Goal: Task Accomplishment & Management: Complete application form

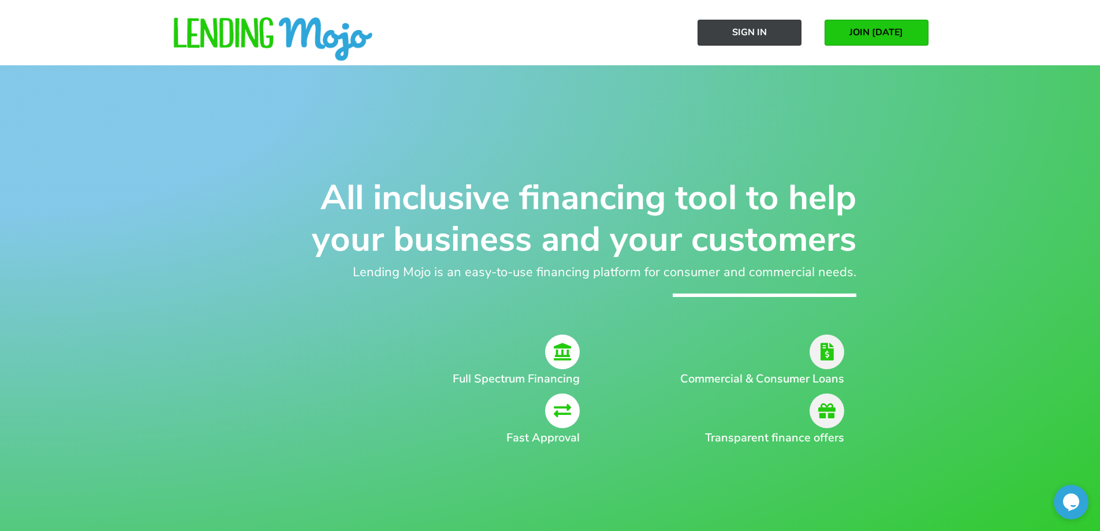
click at [751, 34] on span "Sign In" at bounding box center [749, 32] width 35 height 10
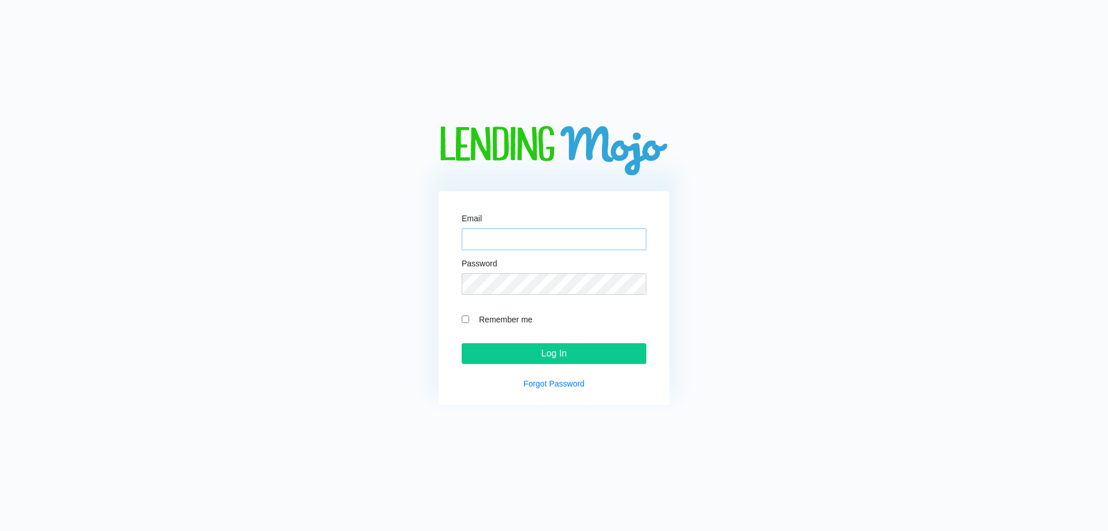
type input "[PERSON_NAME][EMAIL_ADDRESS][DOMAIN_NAME]"
click at [465, 315] on input "Remember me" at bounding box center [466, 319] width 8 height 8
checkbox input "true"
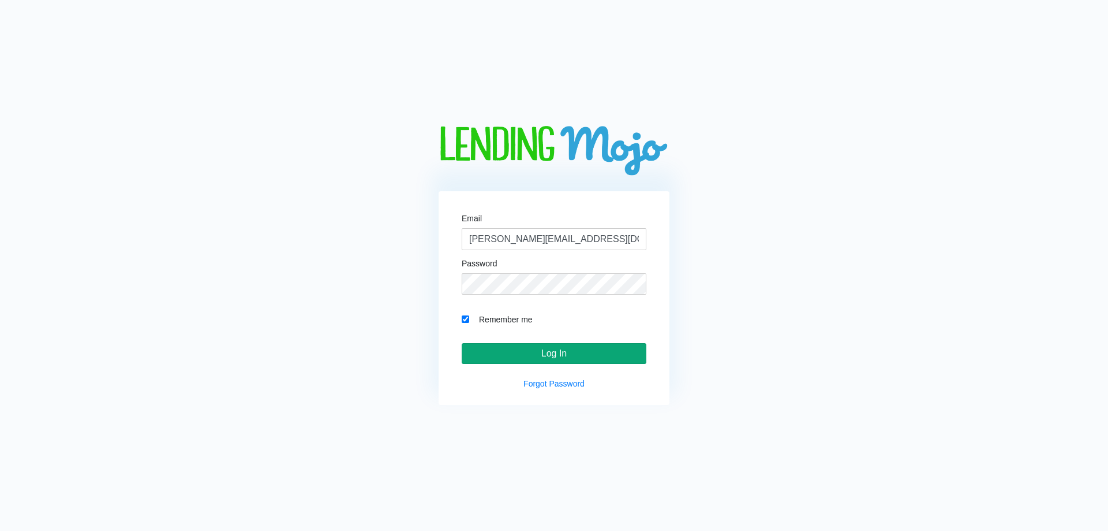
click at [576, 345] on input "Log In" at bounding box center [554, 353] width 185 height 21
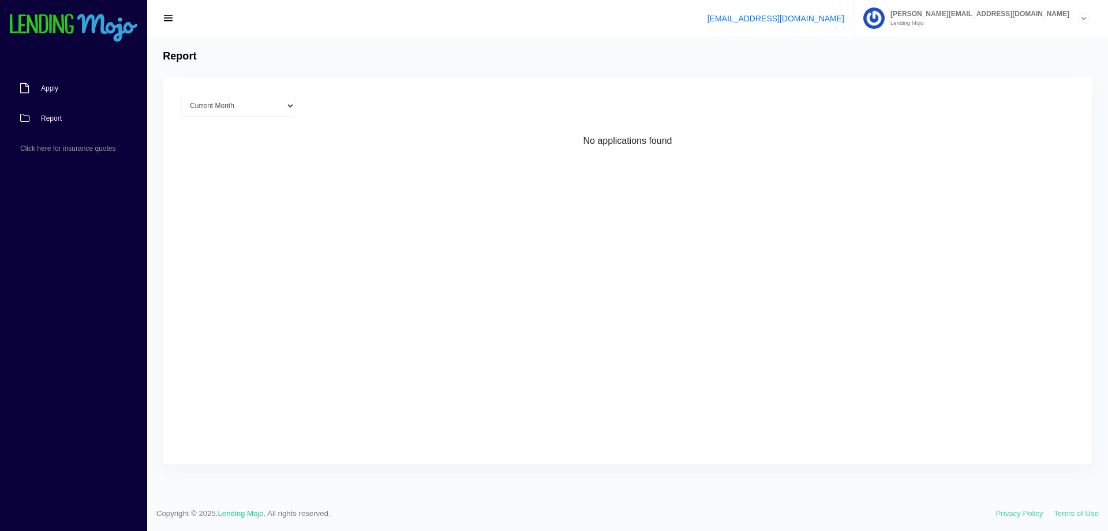
click at [55, 88] on span "Apply" at bounding box center [49, 88] width 17 height 7
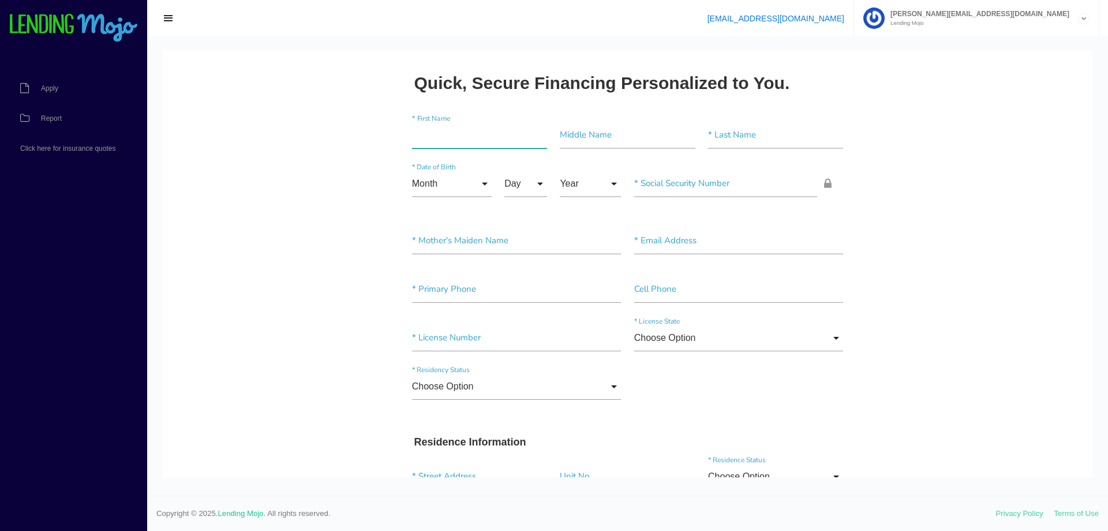
click at [446, 137] on input"] "text" at bounding box center [479, 135] width 135 height 27
type input"] "Anthony"
type input"] "J"
type input"] "[PERSON_NAME]"
click at [472, 186] on input "Month" at bounding box center [452, 183] width 80 height 27
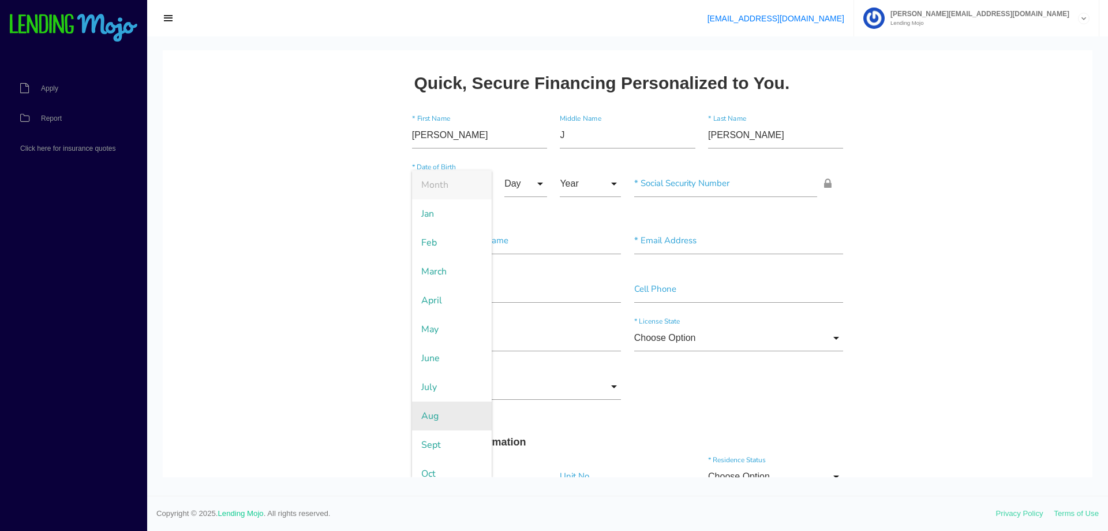
click at [437, 421] on span "Aug" at bounding box center [452, 415] width 80 height 29
type input "Aug"
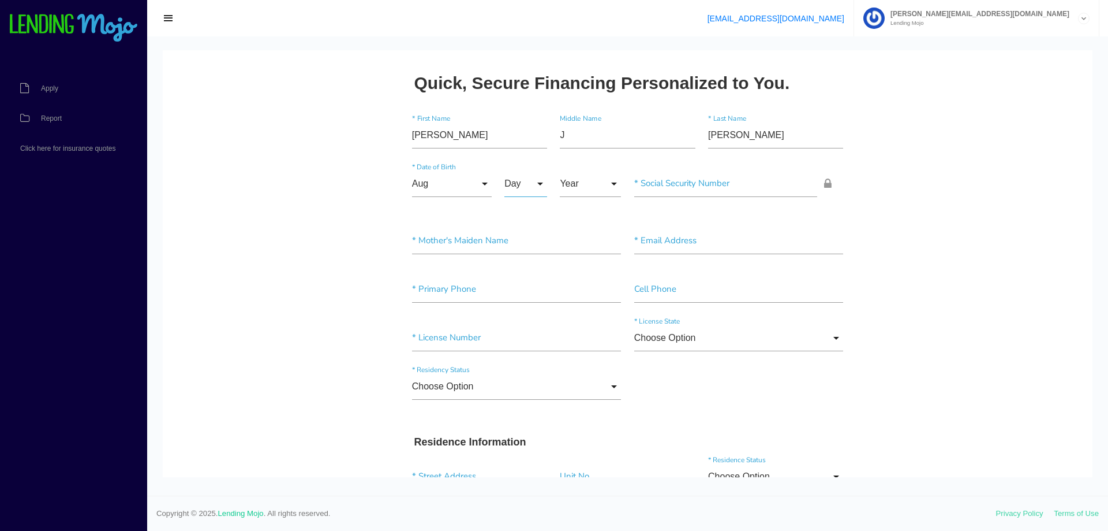
click at [527, 185] on input "Day" at bounding box center [526, 183] width 43 height 27
click at [529, 388] on span "21" at bounding box center [534, 386] width 58 height 29
type input "21"
click at [581, 191] on input "Year" at bounding box center [590, 183] width 61 height 27
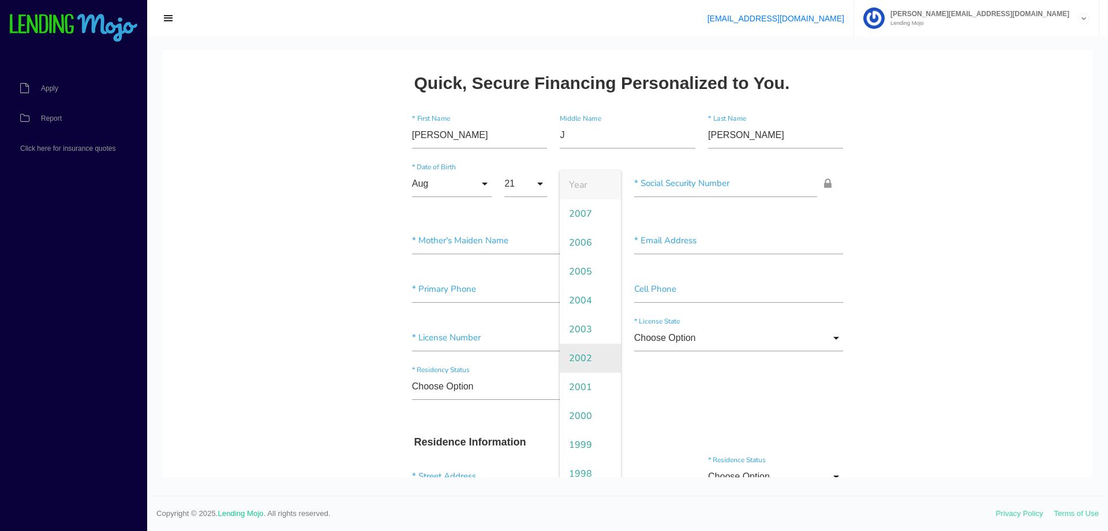
click at [592, 354] on span "2002" at bounding box center [590, 358] width 61 height 29
type input "2002"
click at [671, 182] on input"] "text" at bounding box center [726, 183] width 184 height 27
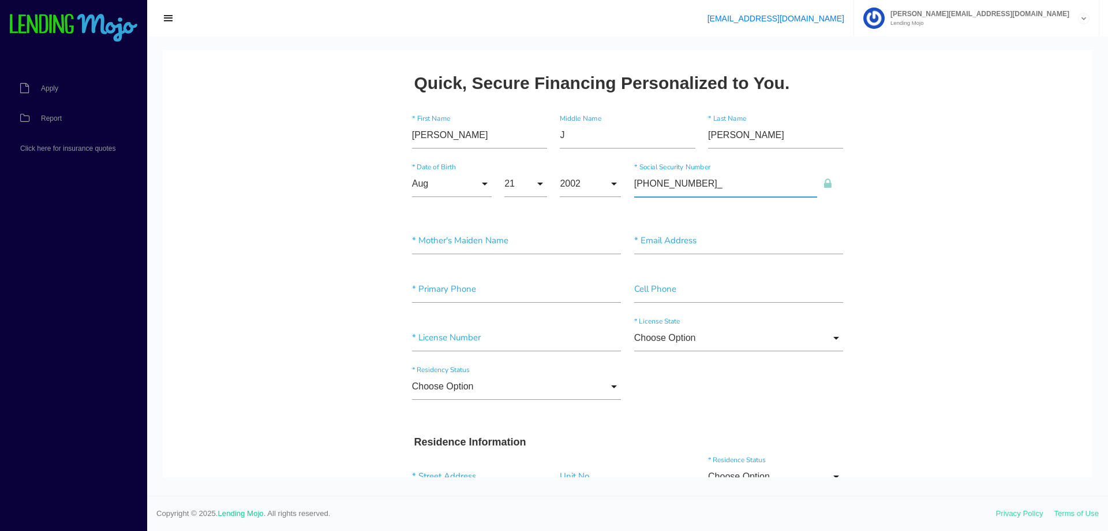
type input"] "077-92-6672"
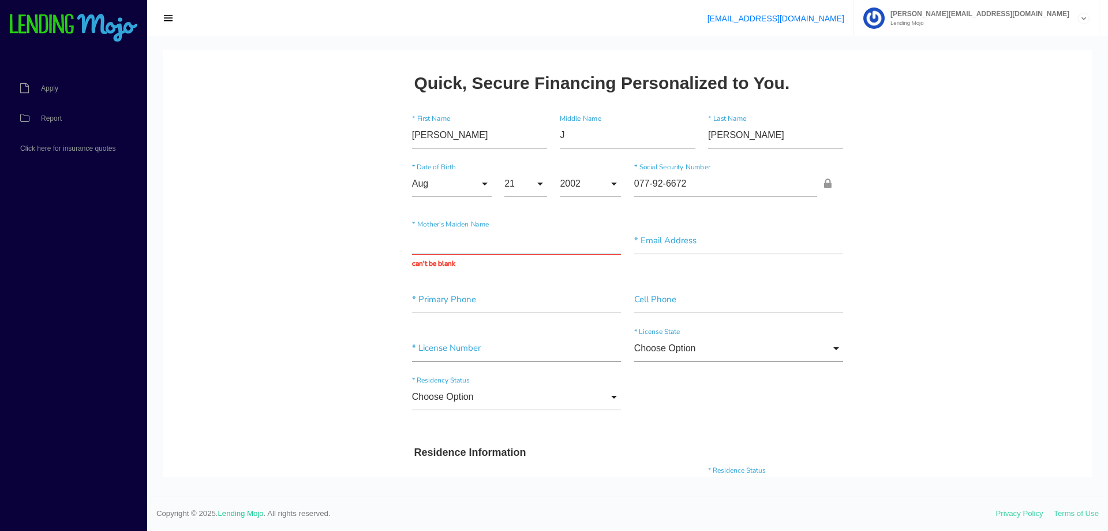
click at [518, 239] on input "text" at bounding box center [517, 240] width 210 height 27
click at [505, 245] on input "text" at bounding box center [517, 240] width 210 height 27
type input "h"
type input "k"
type input "Katherine Gilk"
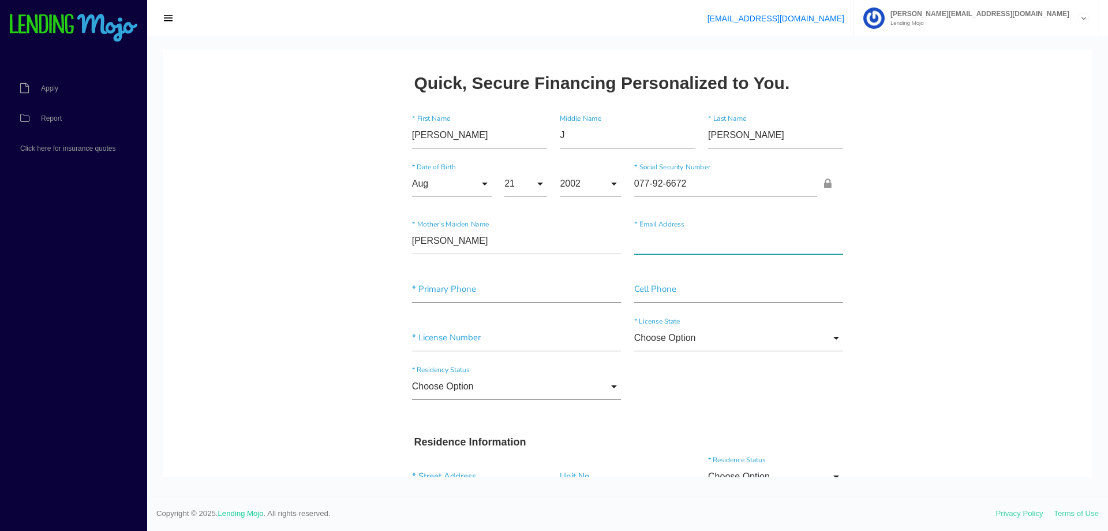
click at [727, 244] on input"] "text" at bounding box center [739, 240] width 210 height 27
type input"] "jaketaylor189@yahoo.com"
type input"] "(484) 905-2733"
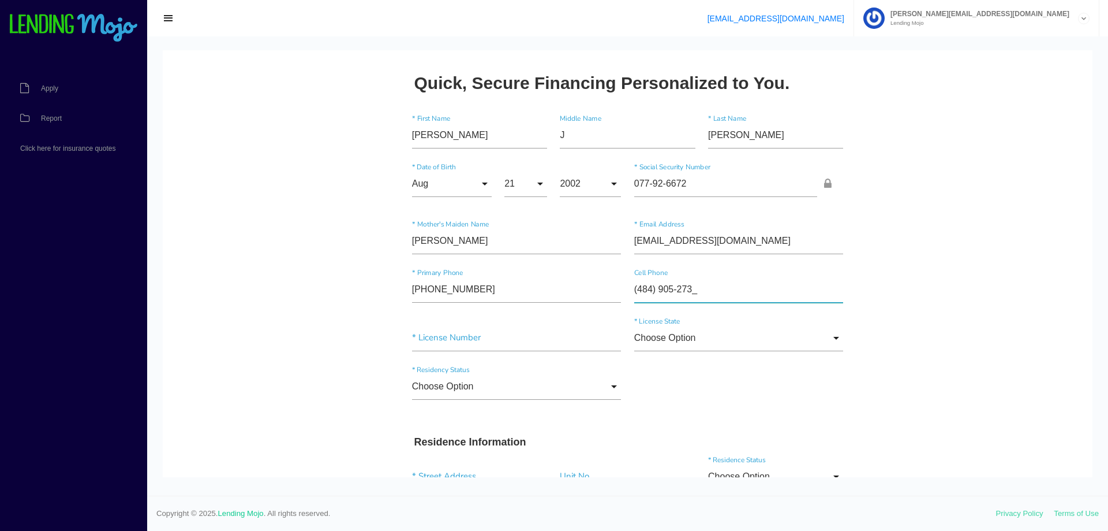
type input"] "(484) 905-2733"
type input"] "35382105"
click at [823, 348] on input "Choose Option" at bounding box center [739, 337] width 210 height 27
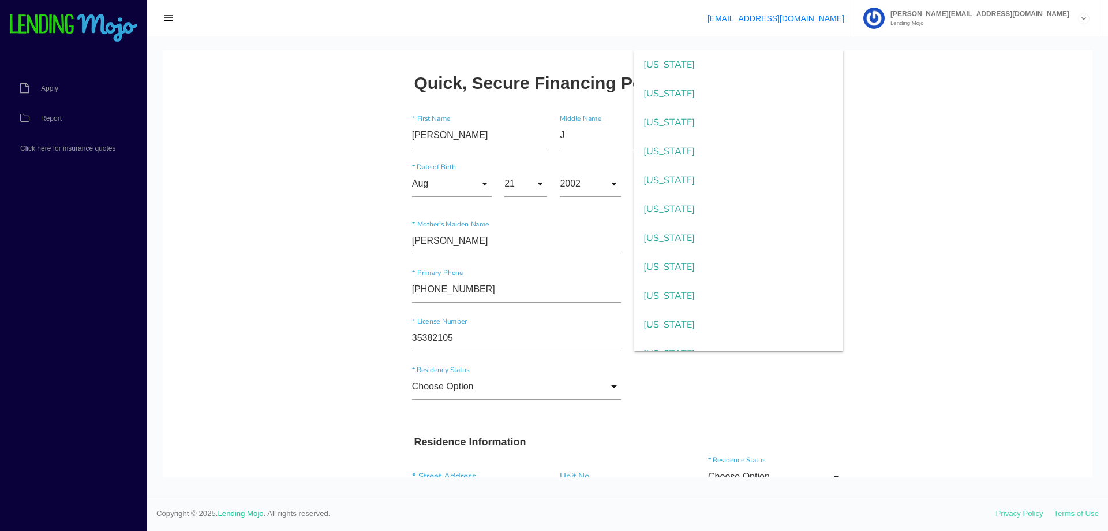
scroll to position [866, 0]
click at [715, 317] on span "Pennsylvania" at bounding box center [739, 324] width 210 height 29
type input "Pennsylvania"
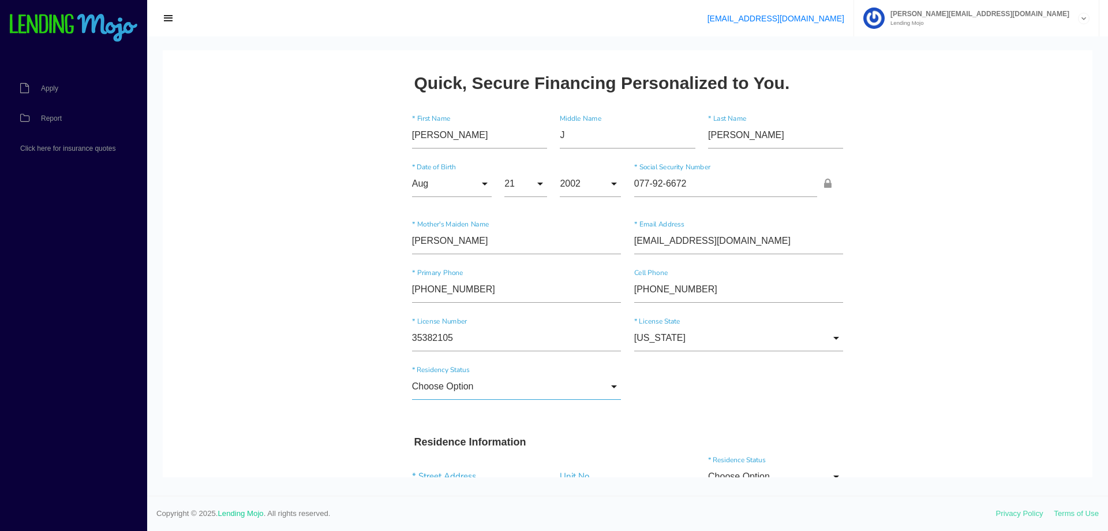
click at [600, 386] on input "Choose Option" at bounding box center [517, 386] width 210 height 27
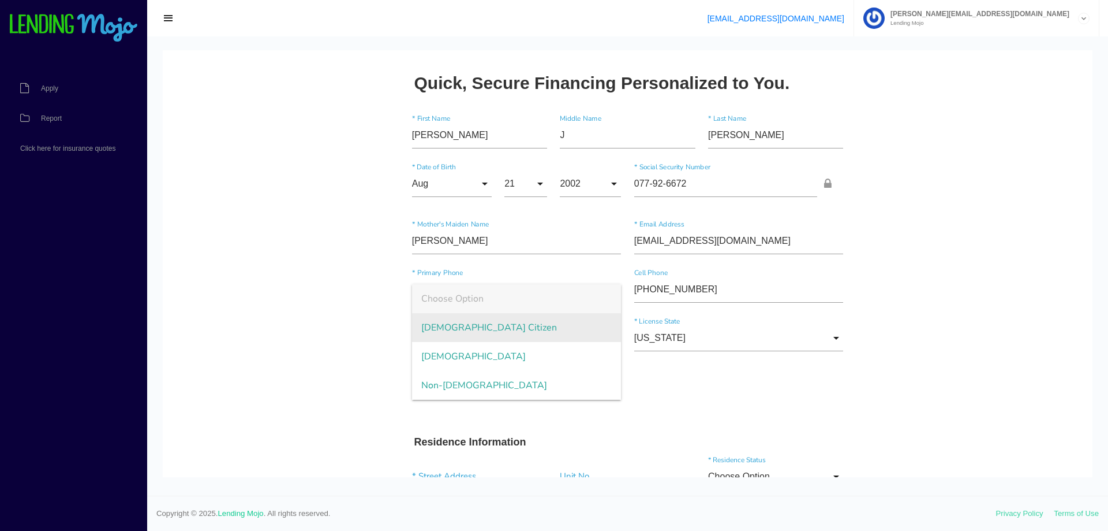
click at [552, 325] on span "US Citizen" at bounding box center [517, 327] width 210 height 29
type input "US Citizen"
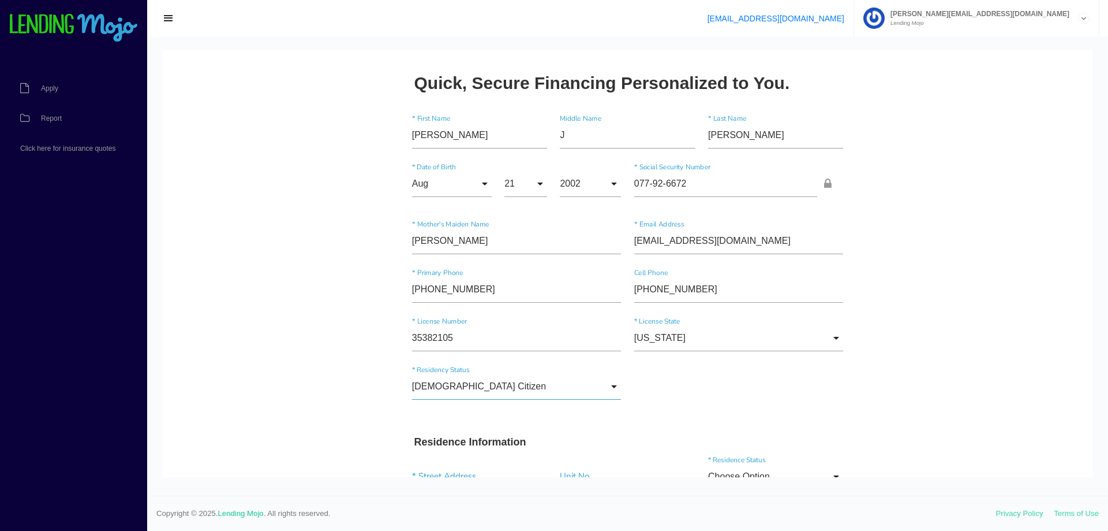
scroll to position [173, 0]
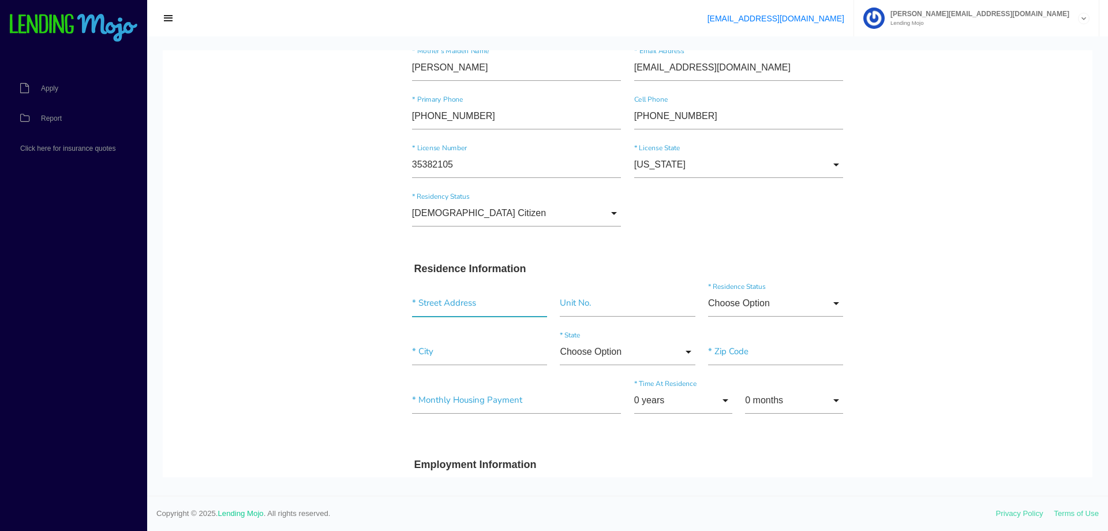
click at [456, 298] on input "text" at bounding box center [479, 303] width 135 height 27
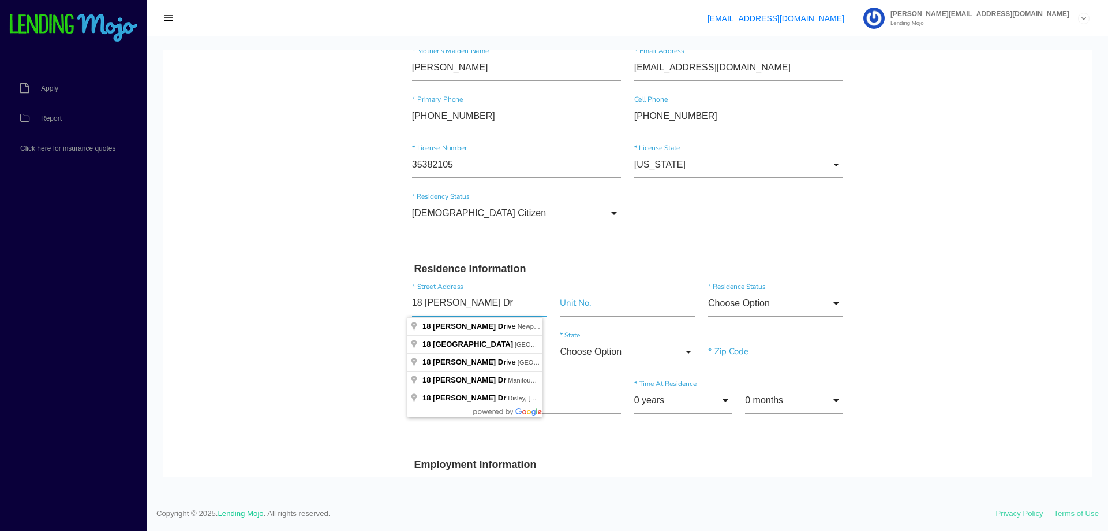
type input "18 Graham Dr"
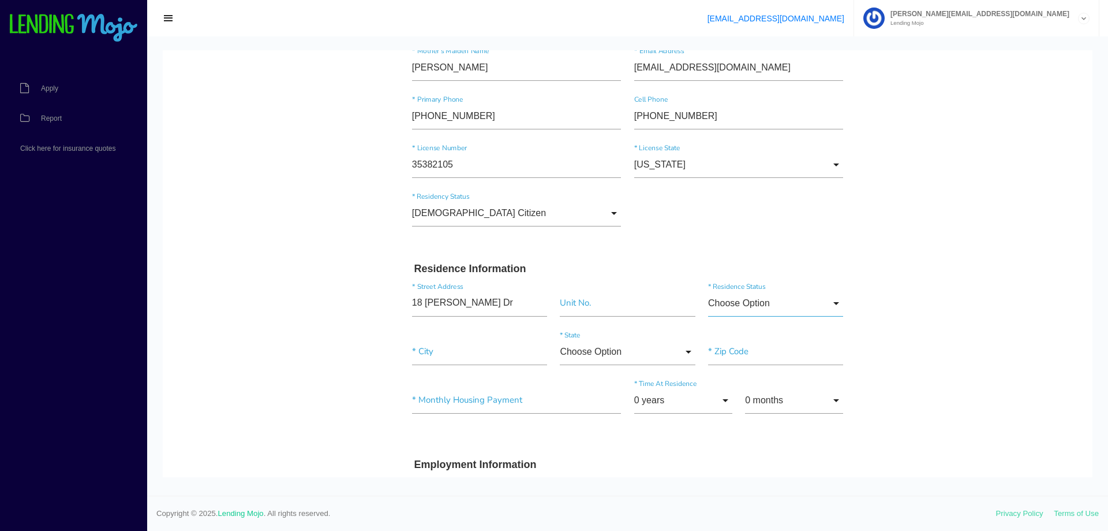
click at [814, 306] on input "Choose Option" at bounding box center [775, 303] width 135 height 27
click at [749, 387] on span "Rent" at bounding box center [775, 390] width 135 height 29
type input "Rent"
click at [470, 353] on input"] "text" at bounding box center [479, 351] width 135 height 27
type input"] "Dowingtown"
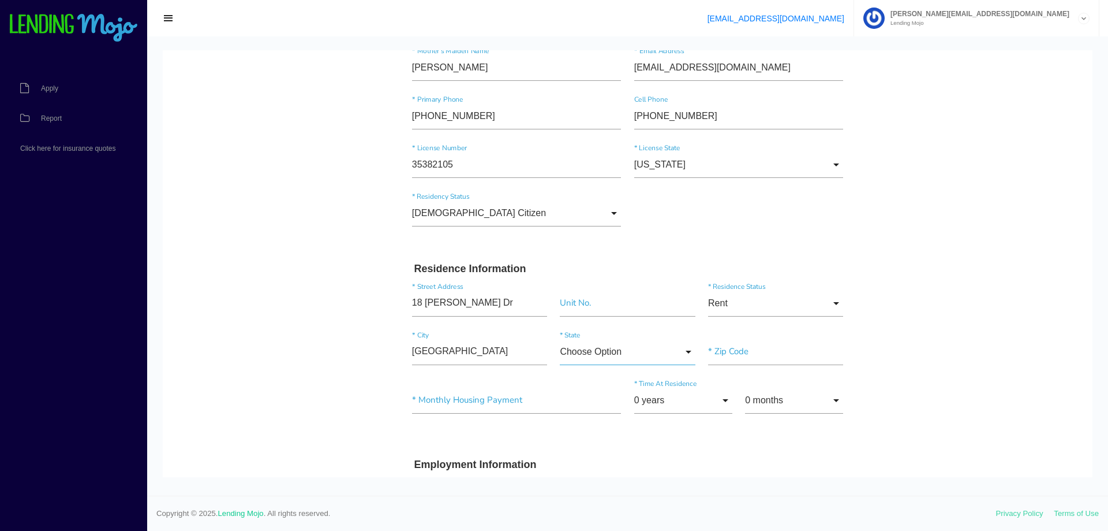
click at [664, 348] on input "Choose Option" at bounding box center [627, 351] width 135 height 27
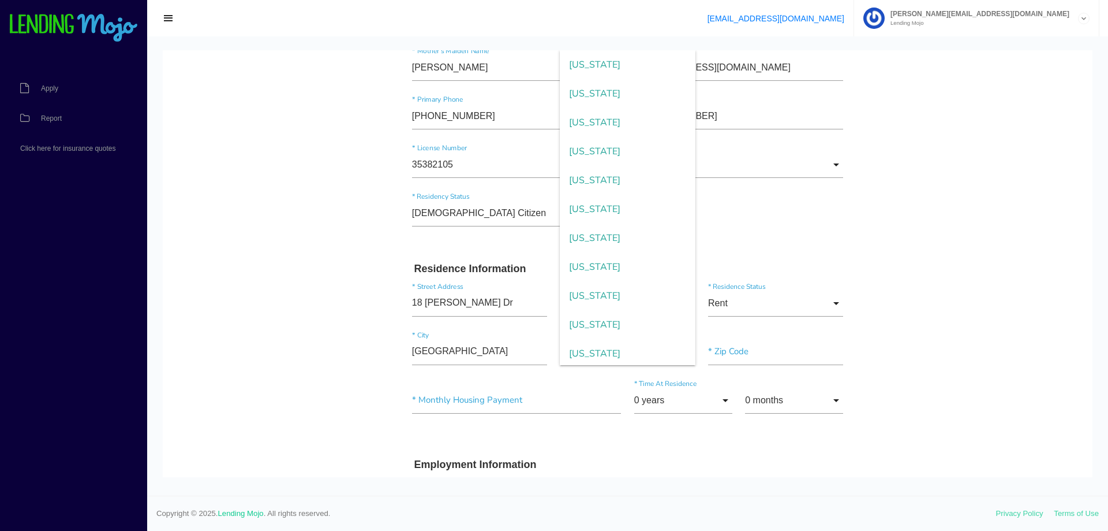
scroll to position [866, 0]
click at [626, 322] on span "Pennsylvania" at bounding box center [627, 324] width 135 height 29
type input "Pennsylvania"
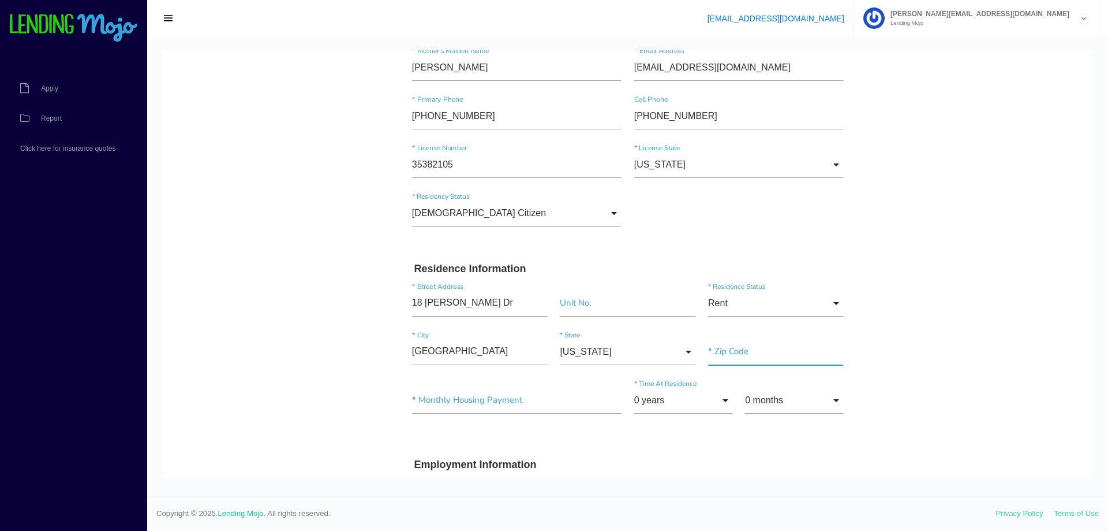
click at [780, 354] on input"] "text" at bounding box center [775, 351] width 135 height 27
type input"] "1"
type input"] "19335"
click at [506, 400] on input"] "text" at bounding box center [517, 400] width 210 height 27
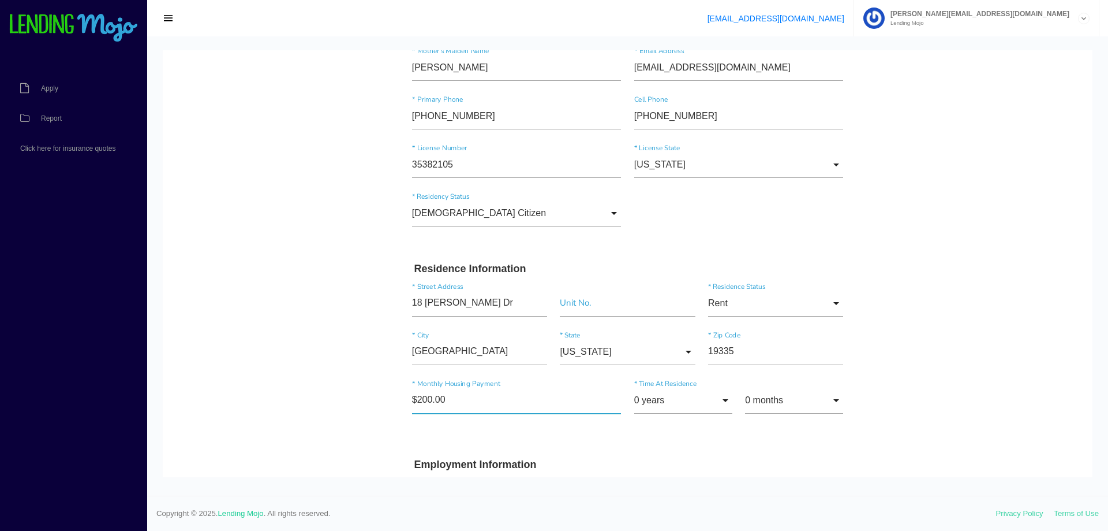
type input"] "$2,000.00"
click at [712, 405] on input "0 years" at bounding box center [683, 400] width 98 height 27
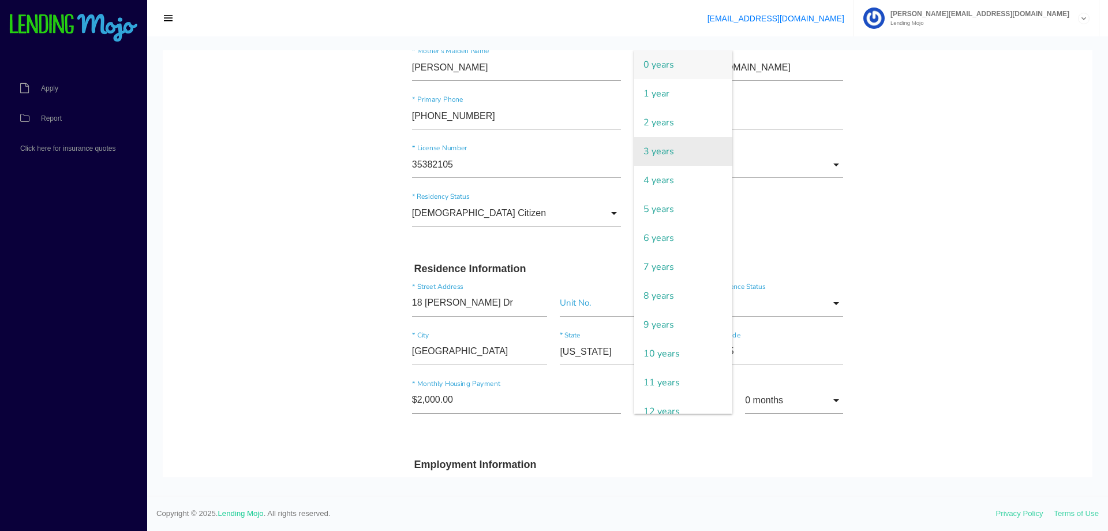
click at [666, 152] on span "3 years" at bounding box center [683, 151] width 98 height 29
type input "3 years"
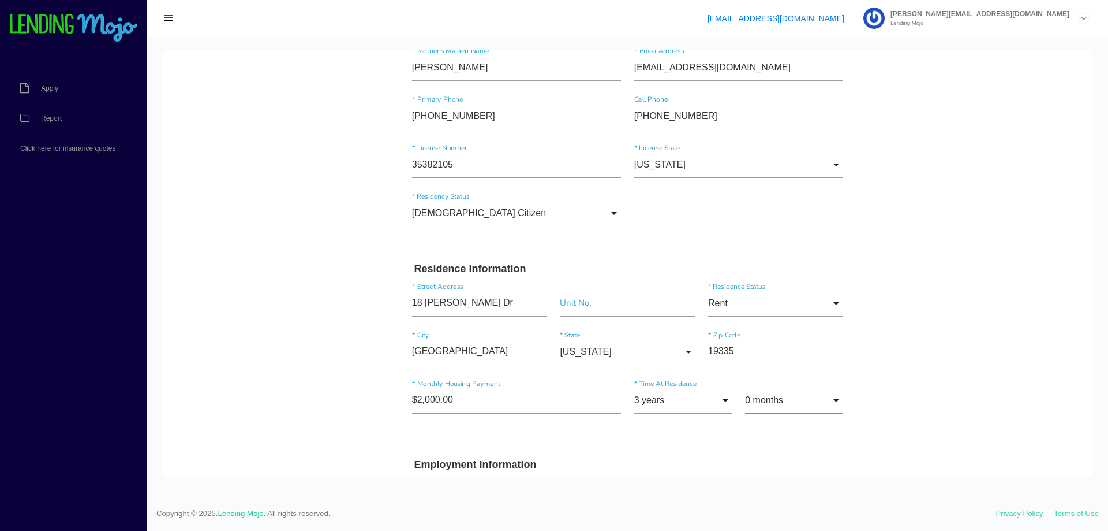
click at [826, 401] on input "0 months" at bounding box center [794, 400] width 98 height 27
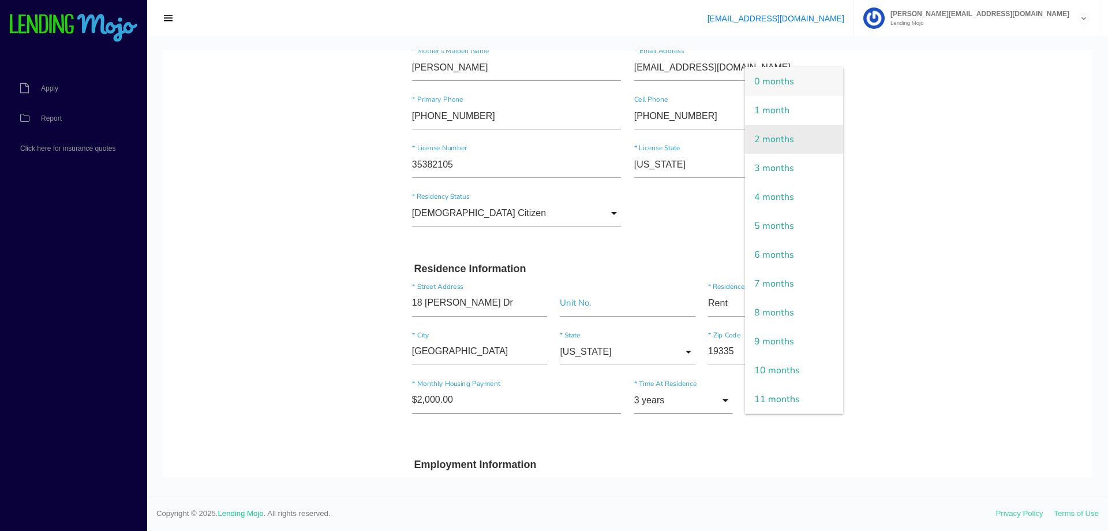
click at [777, 140] on span "2 months" at bounding box center [794, 139] width 98 height 29
type input "2 months"
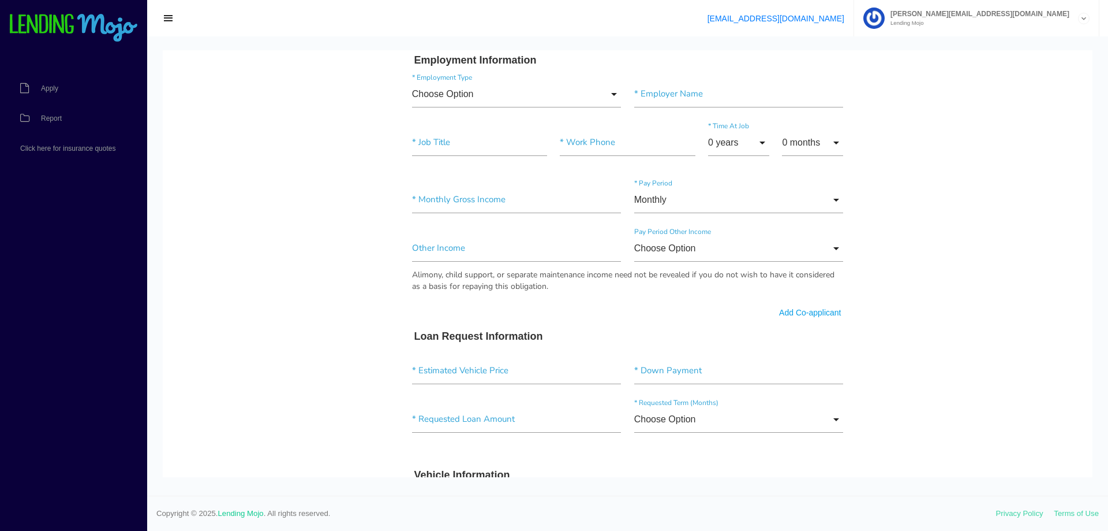
scroll to position [462, 0]
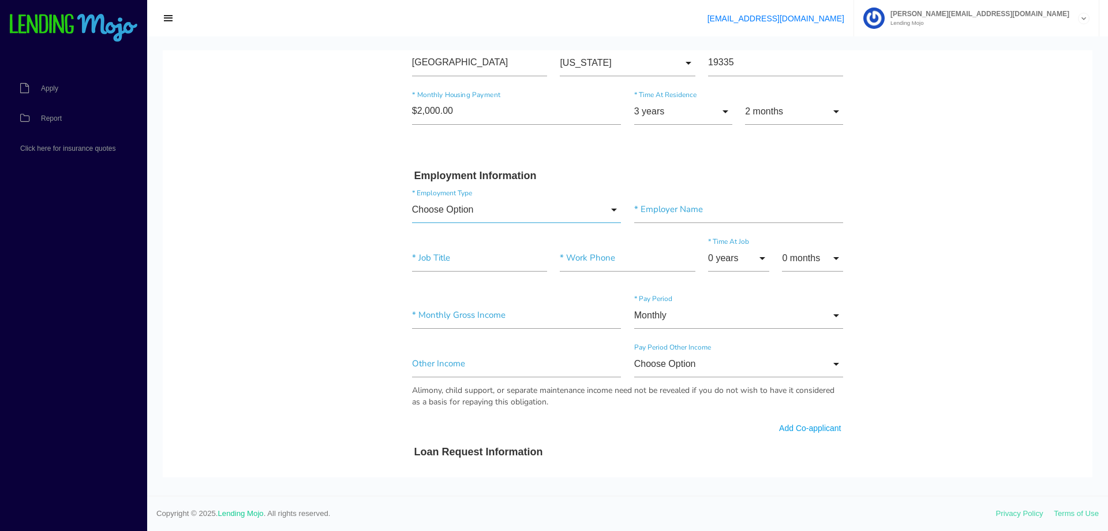
click at [600, 214] on input "Choose Option" at bounding box center [517, 209] width 210 height 27
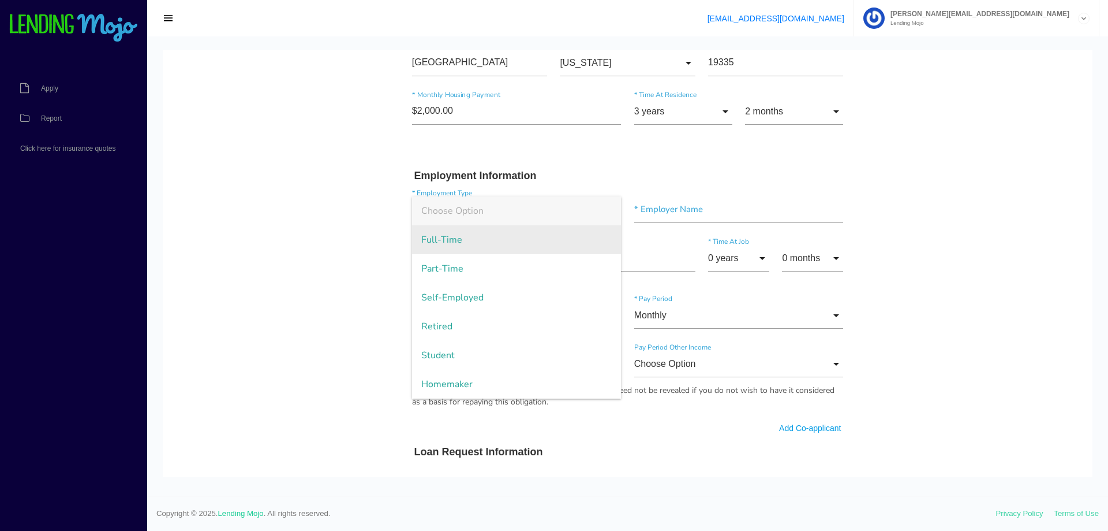
click at [544, 251] on span "Full-Time" at bounding box center [517, 239] width 210 height 29
type input "Full-Time"
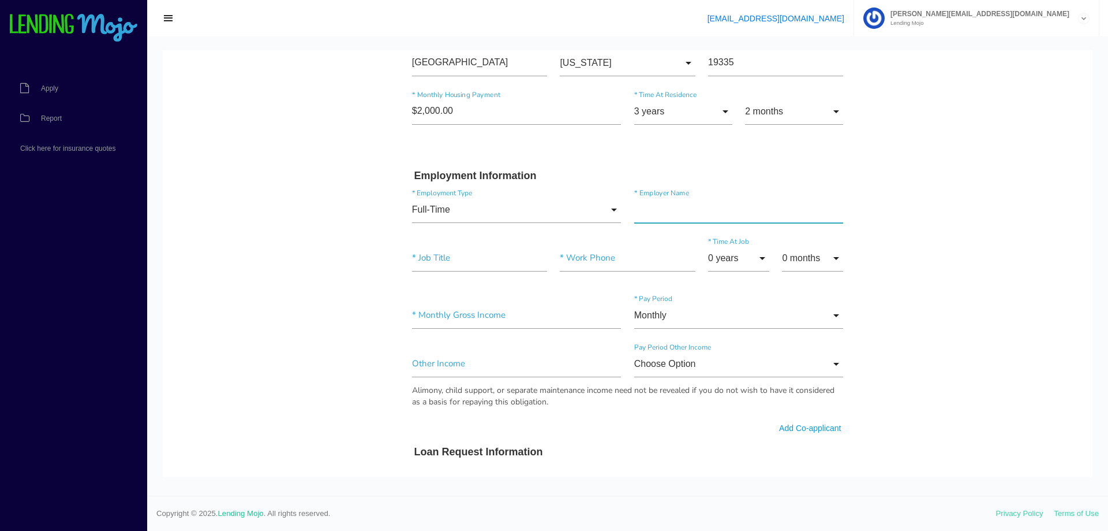
click at [715, 214] on input"] "text" at bounding box center [739, 209] width 210 height 27
type input"] "Allstate Paving of PA Inc"
click at [483, 267] on input"] "text" at bounding box center [479, 258] width 135 height 27
type input"] "Sales & Laborer"
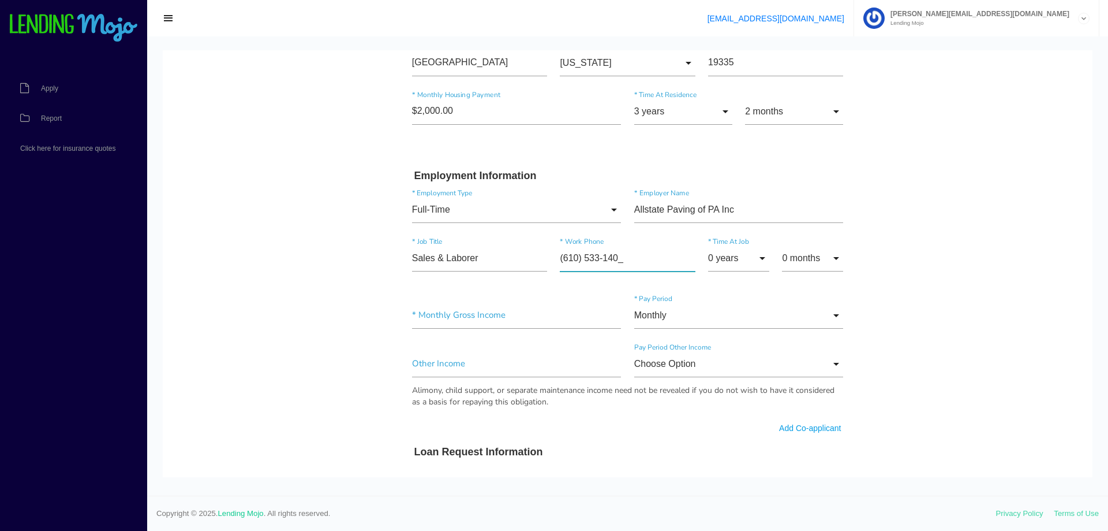
type input"] "(610) 533-1400"
click at [747, 266] on input "0 years" at bounding box center [738, 258] width 61 height 27
click at [739, 377] on span "4 years" at bounding box center [738, 374] width 61 height 29
type input "4 years"
click at [814, 265] on input "0 months" at bounding box center [812, 258] width 61 height 27
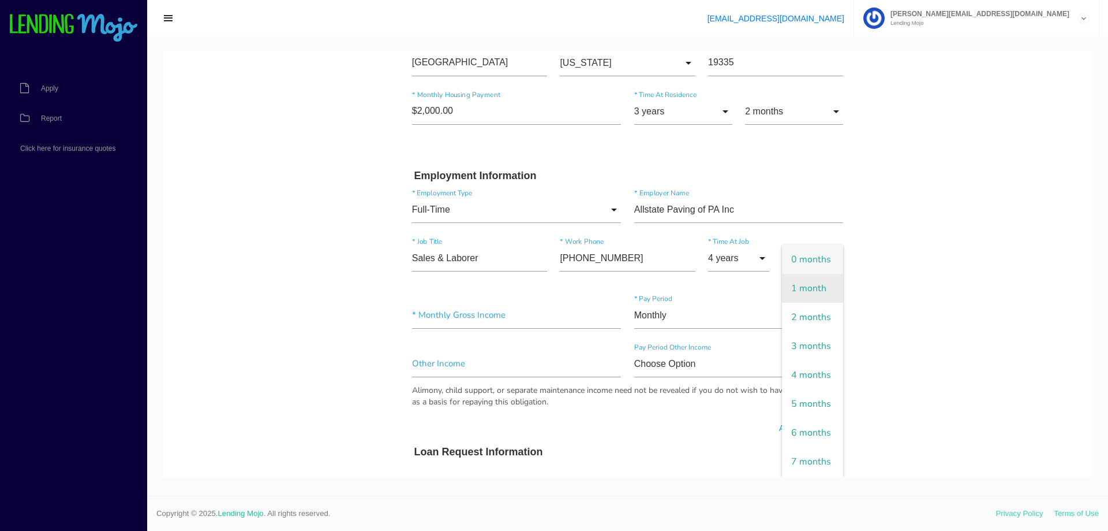
click at [808, 303] on span "1 month" at bounding box center [812, 288] width 61 height 29
type input "1 month"
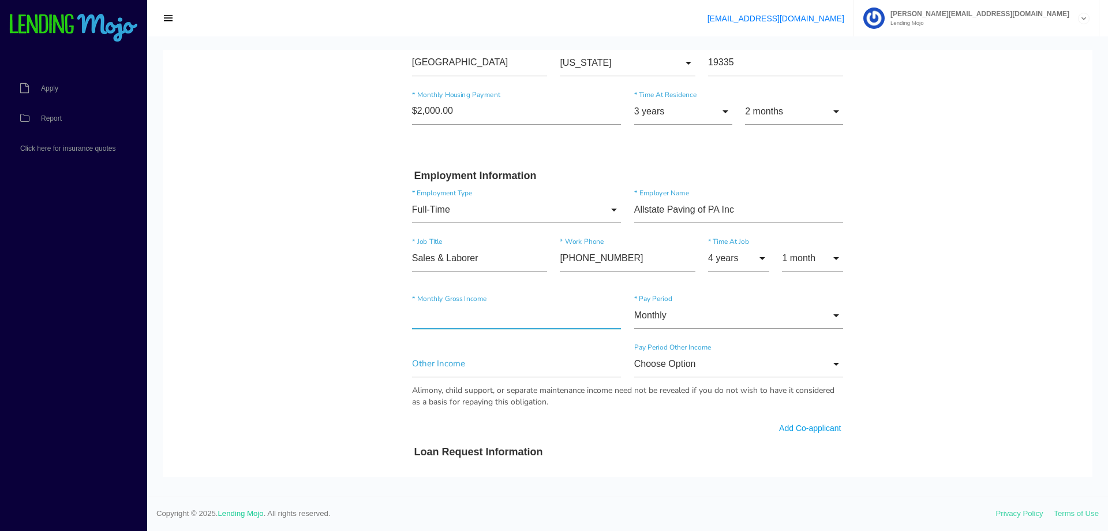
click at [539, 319] on input"] "text" at bounding box center [517, 315] width 210 height 27
type input"] "$10,415.00"
click at [809, 367] on input "Choose Option" at bounding box center [739, 363] width 210 height 27
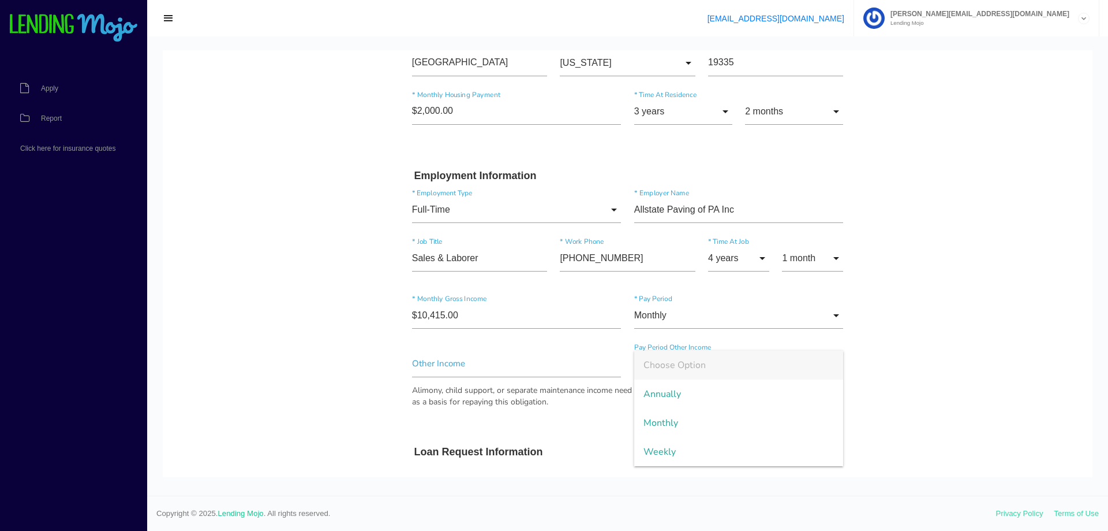
click at [799, 372] on span "Choose Option" at bounding box center [739, 364] width 210 height 29
click at [799, 372] on input "Choose Option" at bounding box center [739, 363] width 210 height 27
click at [799, 372] on span "Choose Option" at bounding box center [739, 364] width 210 height 29
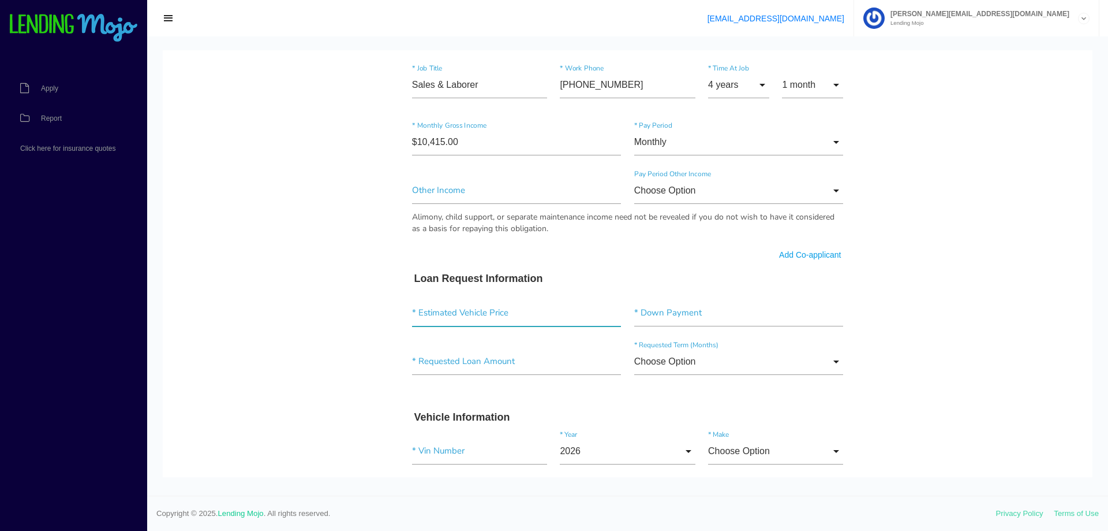
click at [520, 317] on input"] "text" at bounding box center [517, 313] width 210 height 27
type input"] "$60,745.82"
click at [742, 323] on input"] "text" at bounding box center [739, 313] width 210 height 27
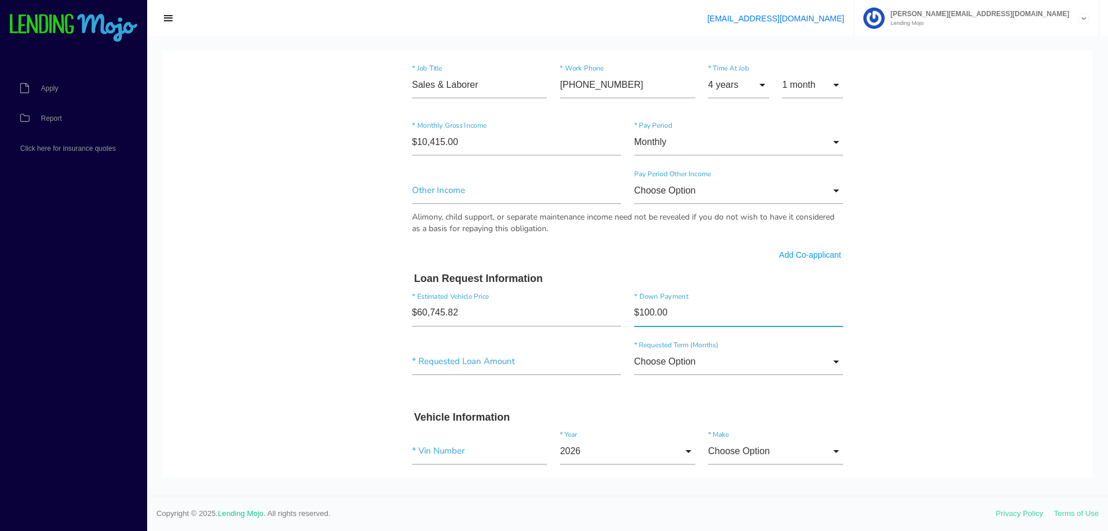
type input"] "$1,000.00"
type input"] "$59,752.82"
click at [806, 365] on input "Choose Option" at bounding box center [739, 361] width 210 height 27
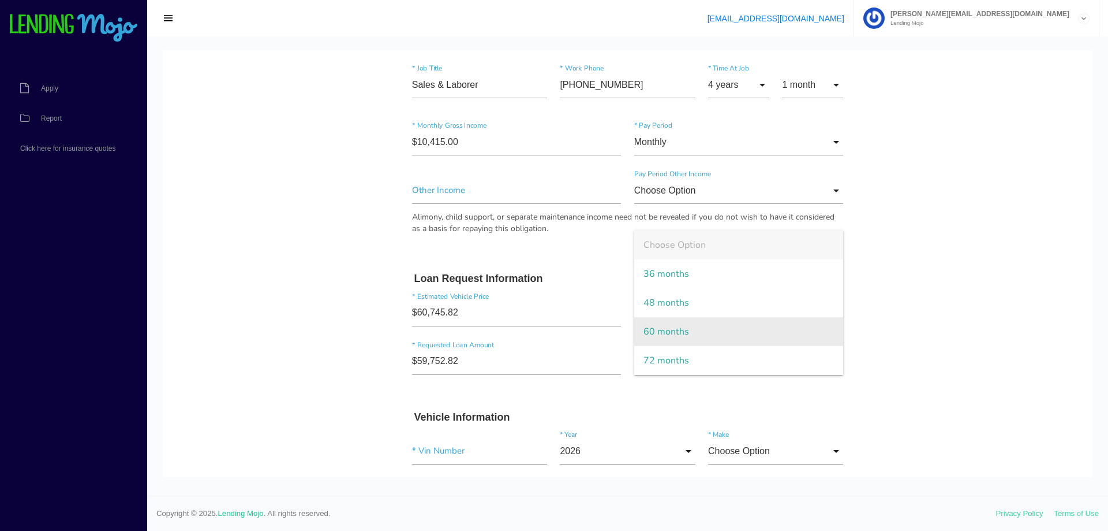
click at [766, 333] on span "60 months" at bounding box center [739, 331] width 210 height 29
type input "60 months"
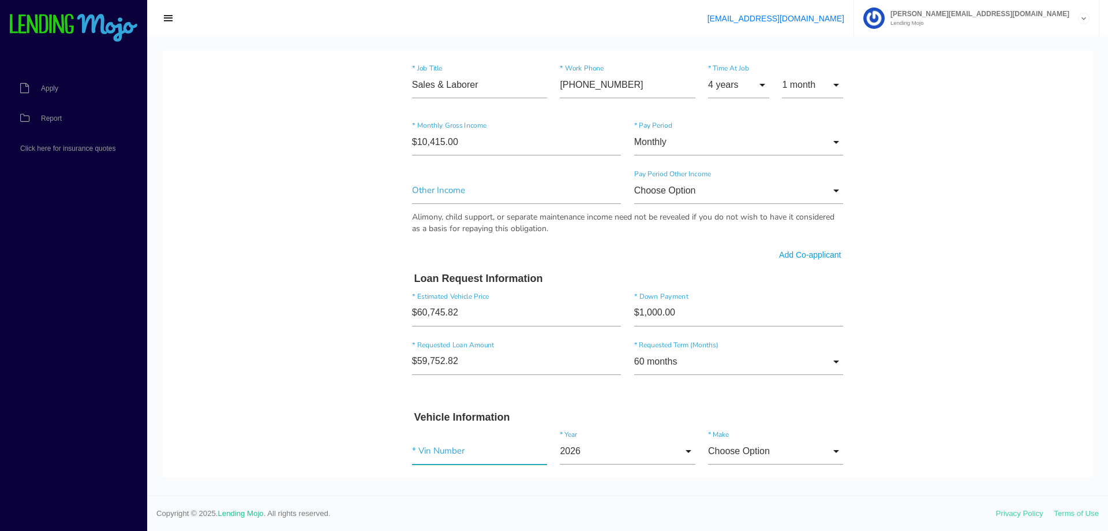
click at [518, 454] on input"] "text" at bounding box center [479, 451] width 135 height 27
paste input "[US_VEHICLE_IDENTIFICATION_NUMBER]"
type input "[US_VEHICLE_IDENTIFICATION_NUMBER]"
click at [671, 454] on input "2026" at bounding box center [627, 451] width 135 height 27
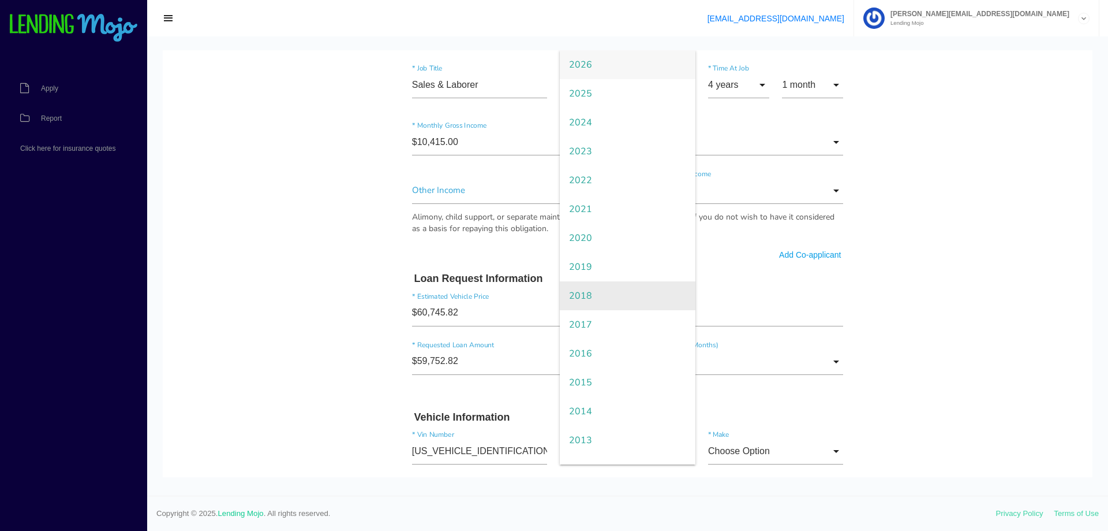
click at [622, 291] on span "2018" at bounding box center [627, 295] width 135 height 29
type input "2018"
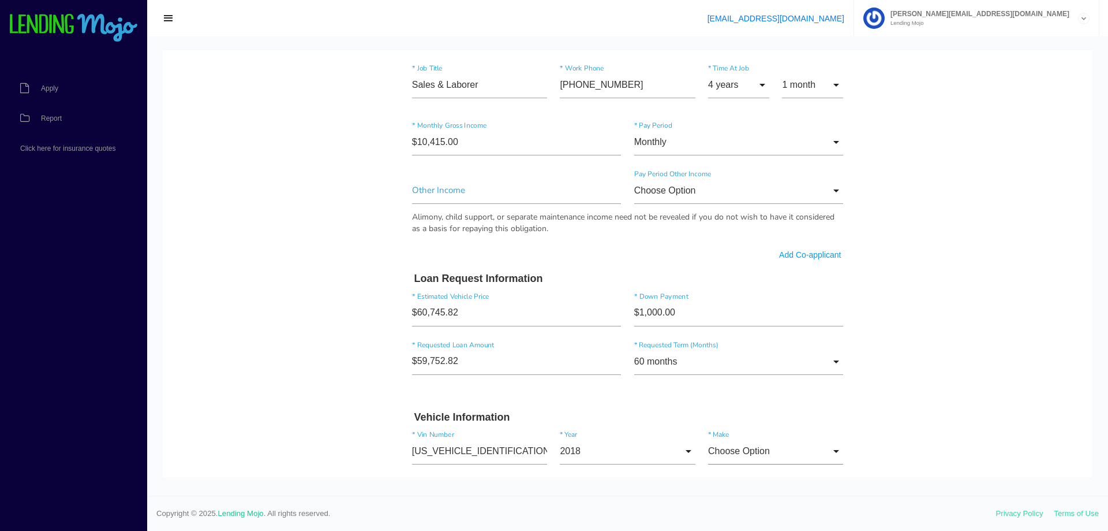
click at [823, 454] on input "Choose Option" at bounding box center [775, 451] width 135 height 27
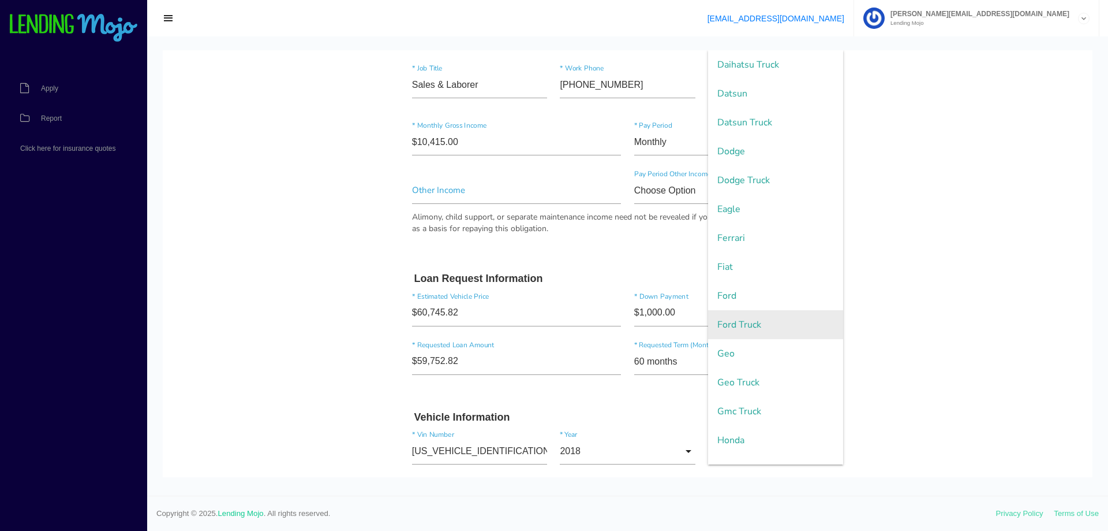
click at [763, 325] on span "Ford Truck" at bounding box center [775, 324] width 135 height 29
type input "Ford Truck"
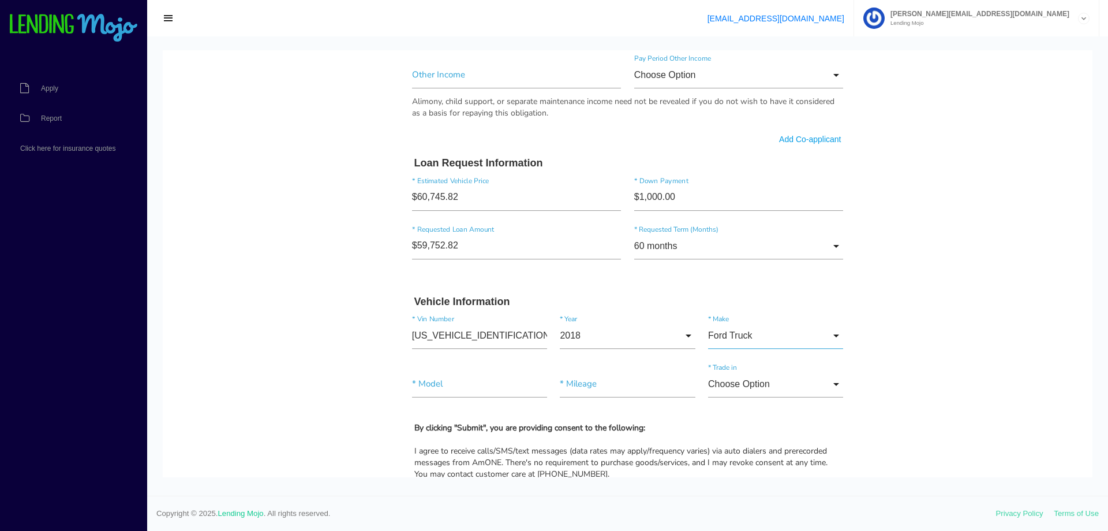
scroll to position [866, 0]
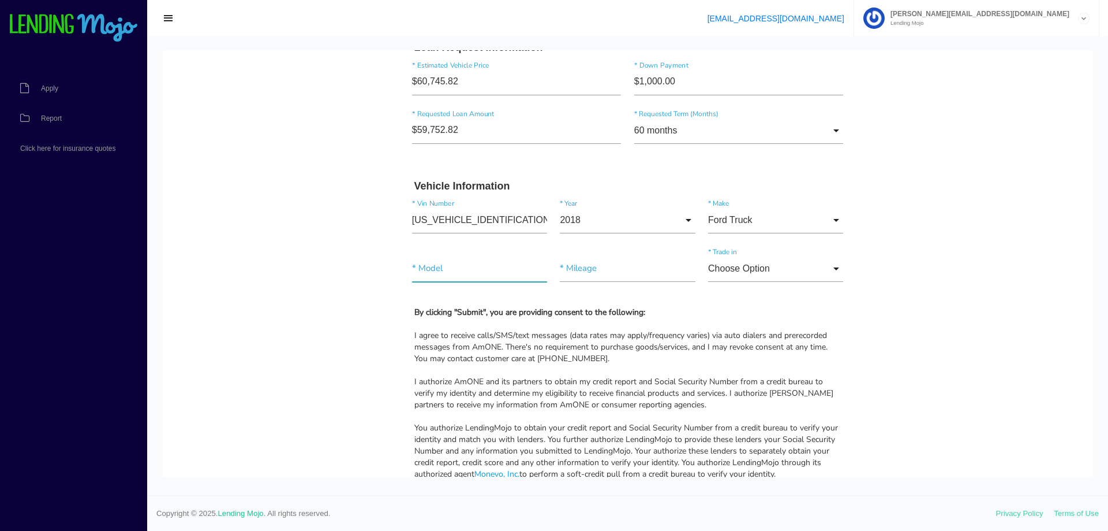
click at [479, 276] on input"] "text" at bounding box center [479, 268] width 135 height 27
type input"] "F450 Dump Body"
click at [639, 268] on input"] "text" at bounding box center [627, 268] width 135 height 27
type input"] "70,581"
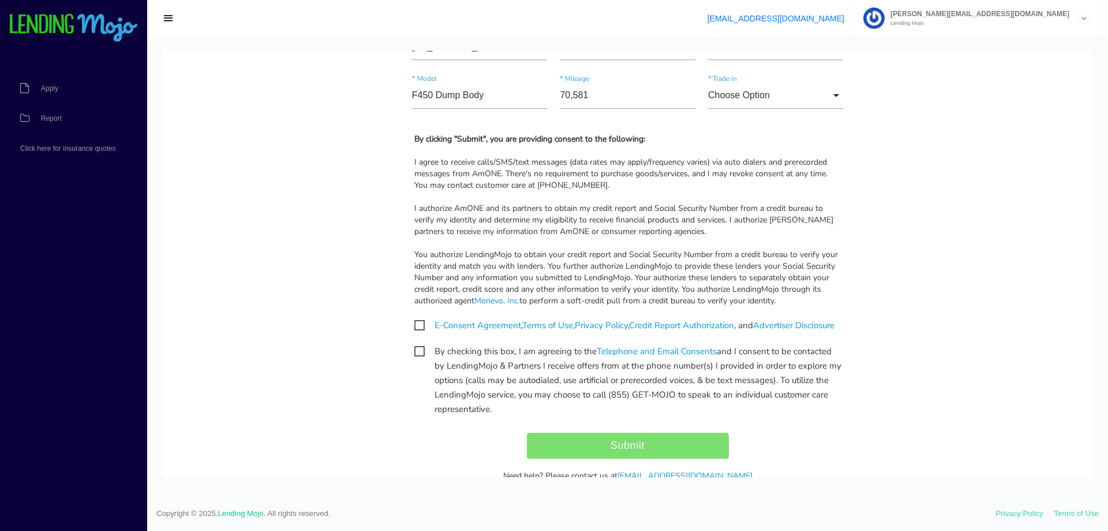
click at [415, 324] on span "E-Consent Agreement , Terms of Use , Privacy Policy , Credit Report Authorizati…" at bounding box center [625, 325] width 420 height 14
checkbox input "true"
click at [419, 359] on span "By checking this box, I am agreeing to the Telephone and Email Consents and I c…" at bounding box center [628, 351] width 427 height 14
checkbox input "true"
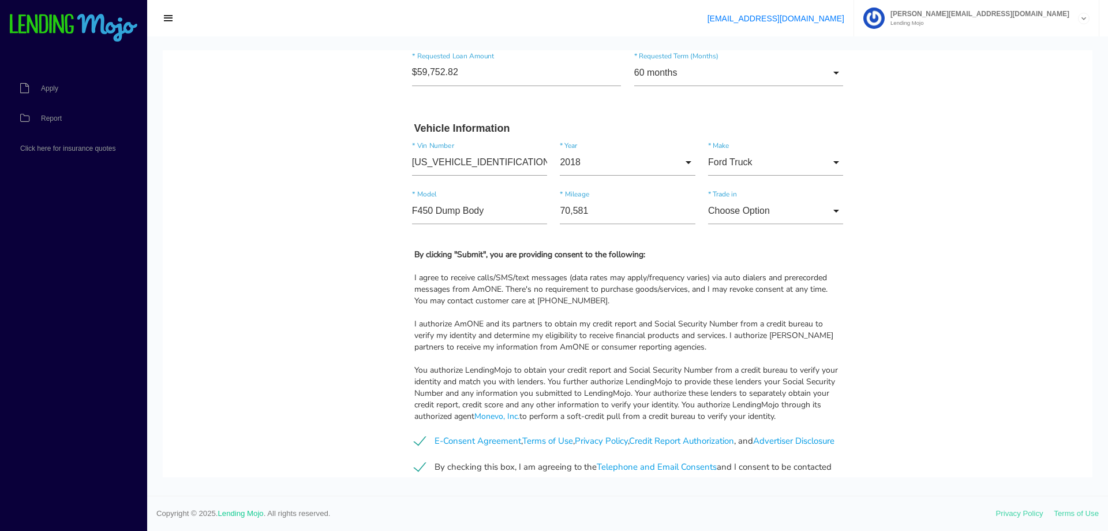
scroll to position [1103, 0]
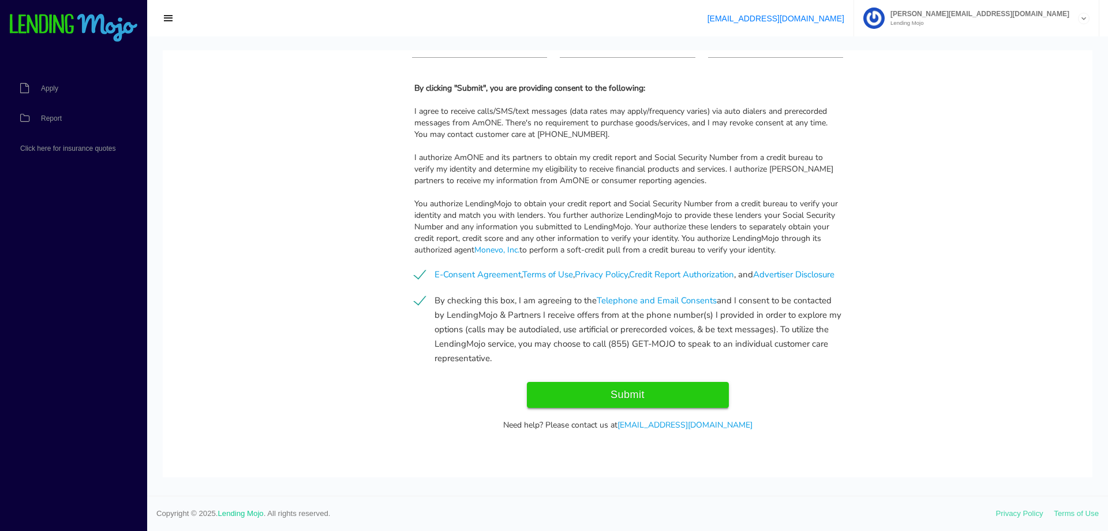
click at [662, 385] on input "Submit" at bounding box center [628, 395] width 202 height 26
type input "Submit"
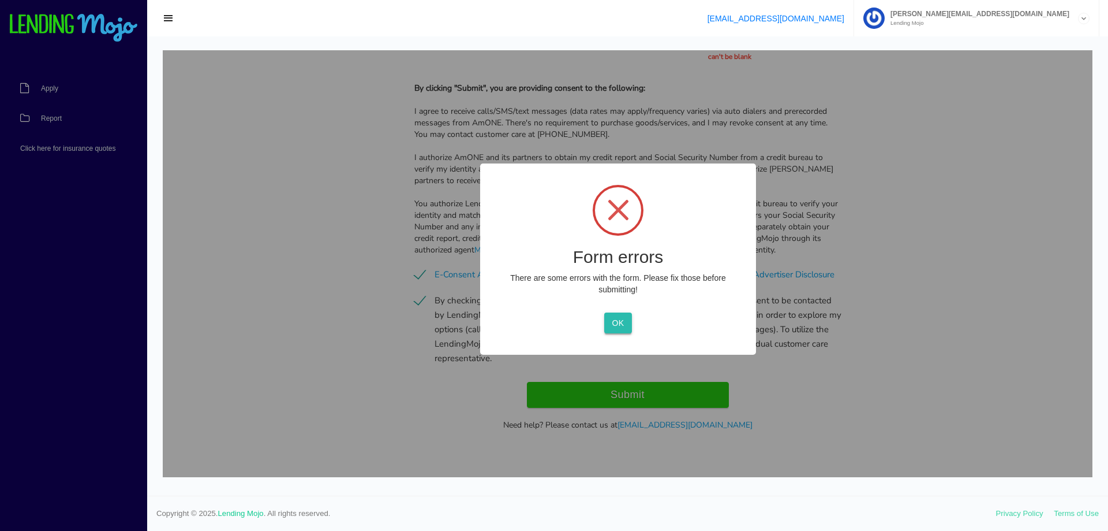
click at [620, 326] on button "OK" at bounding box center [617, 322] width 27 height 21
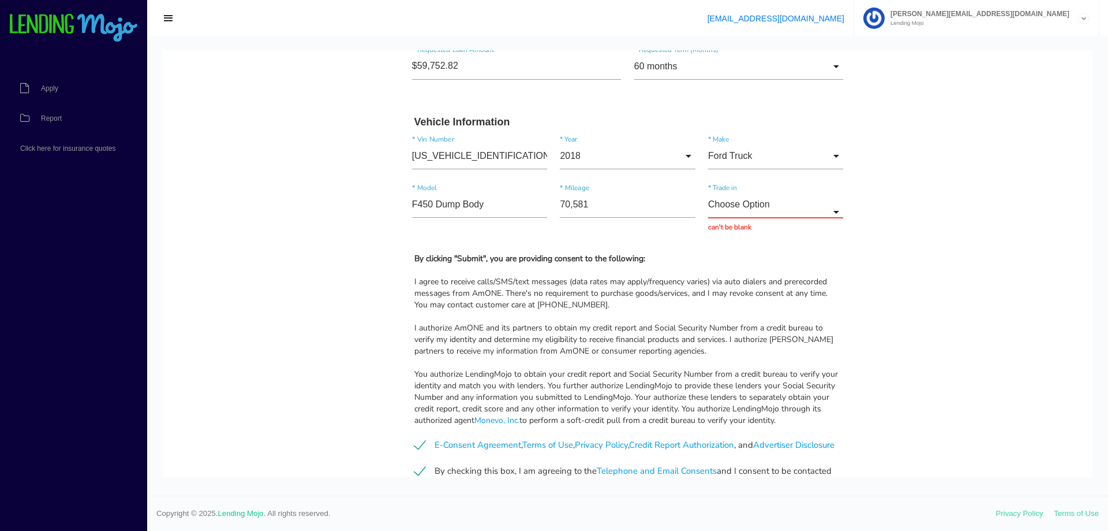
scroll to position [815, 0]
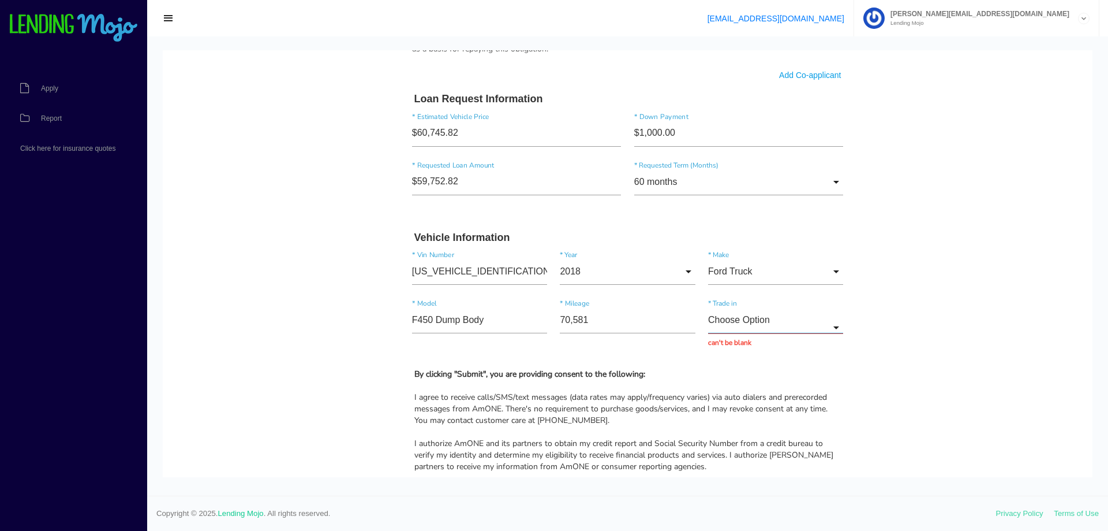
click at [822, 327] on input "Choose Option" at bounding box center [775, 320] width 135 height 27
click at [780, 377] on span "No" at bounding box center [775, 378] width 135 height 29
type input "No"
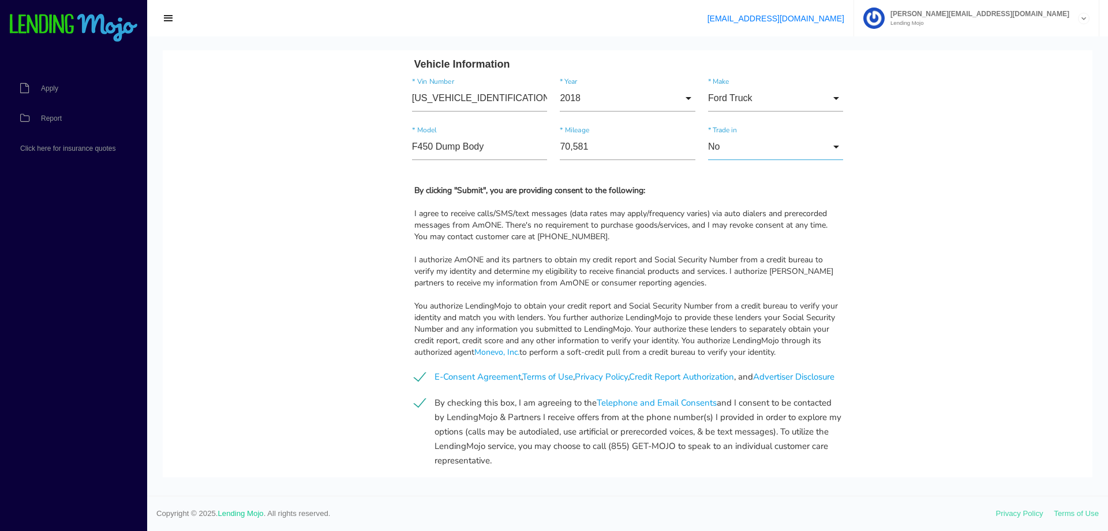
scroll to position [1103, 0]
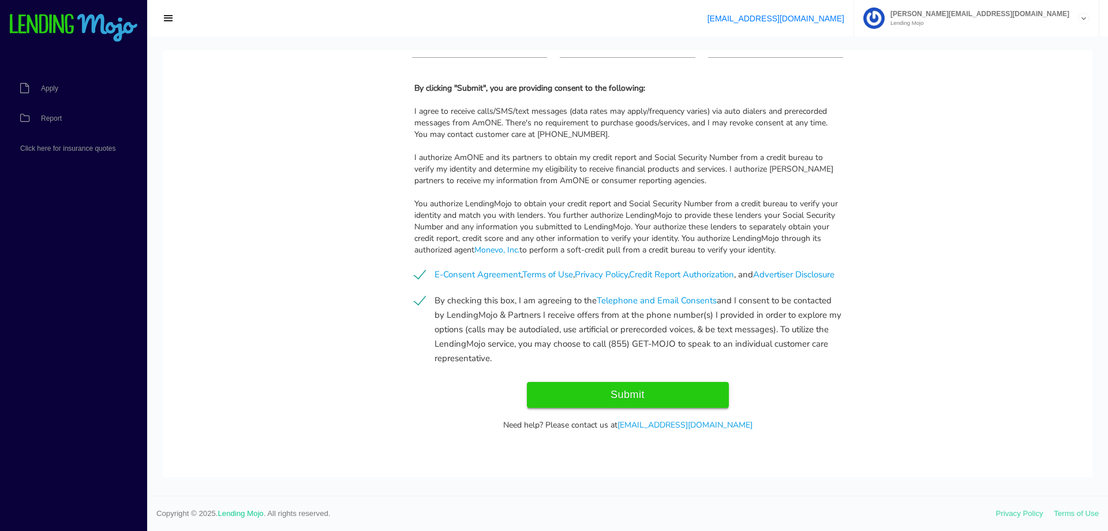
click at [659, 396] on input "Submit" at bounding box center [628, 395] width 202 height 26
type input "Submitting..."
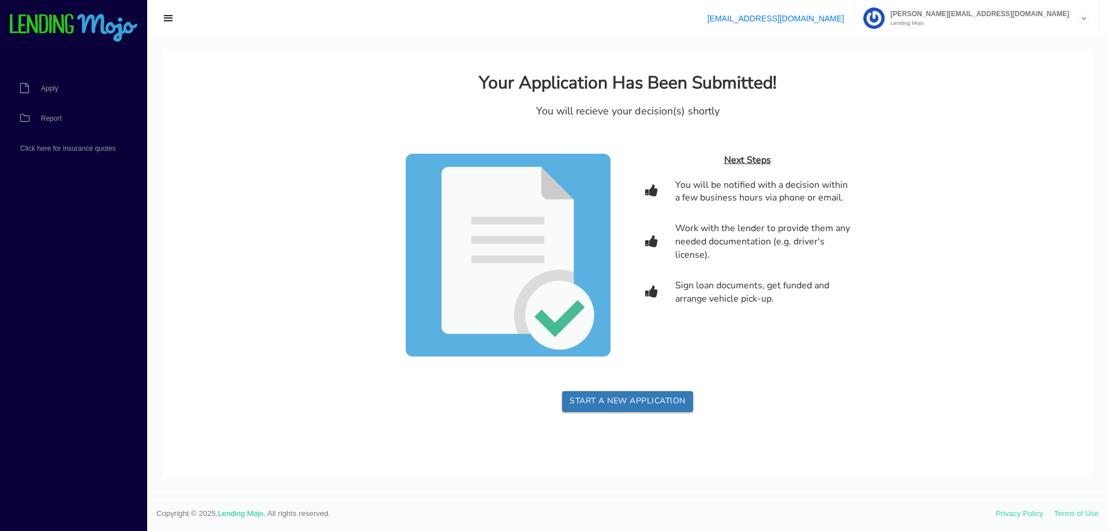
scroll to position [0, 0]
click at [166, 19] on span "button" at bounding box center [169, 18] width 12 height 13
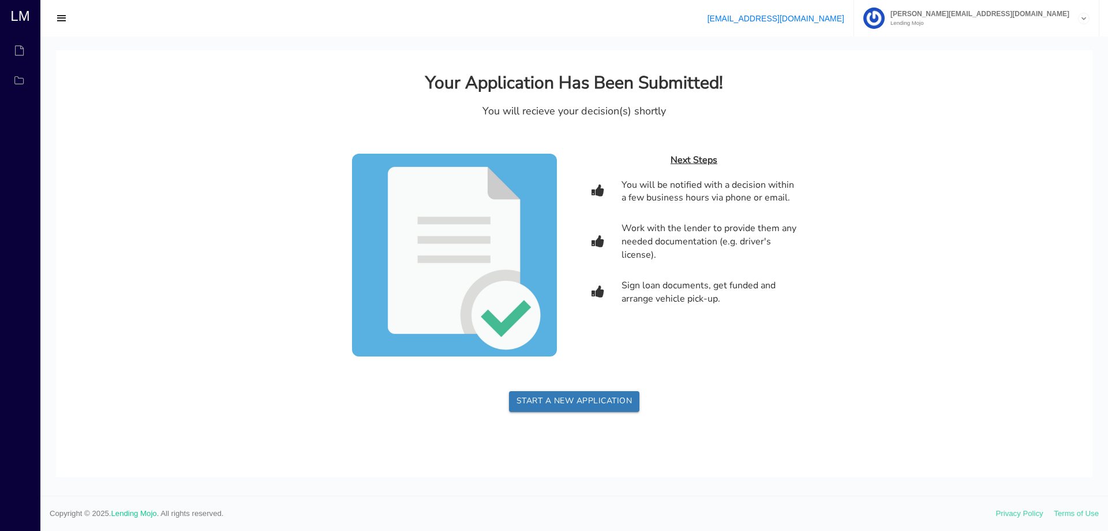
click at [64, 18] on span "button" at bounding box center [62, 18] width 12 height 13
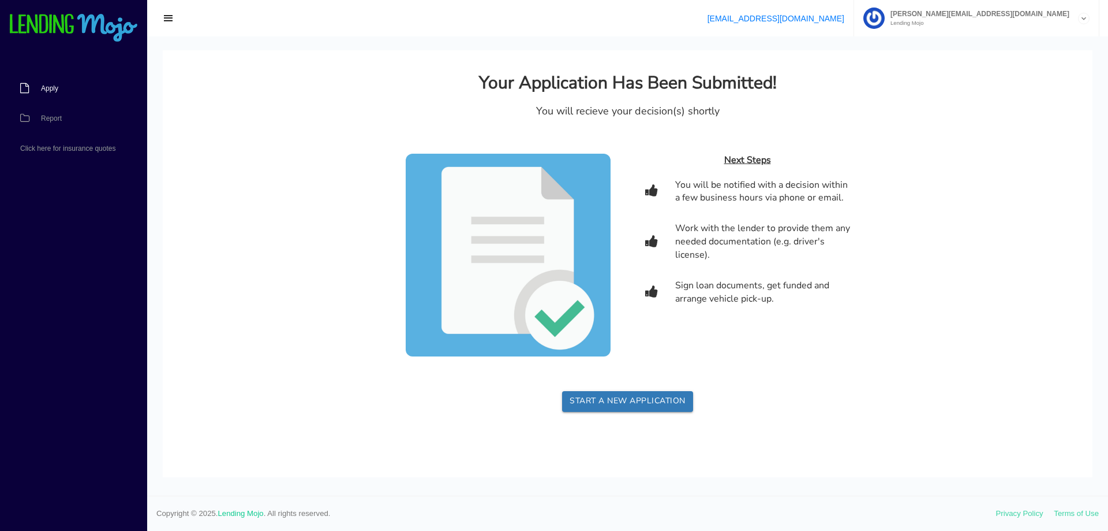
click at [49, 89] on span "Apply" at bounding box center [49, 88] width 17 height 7
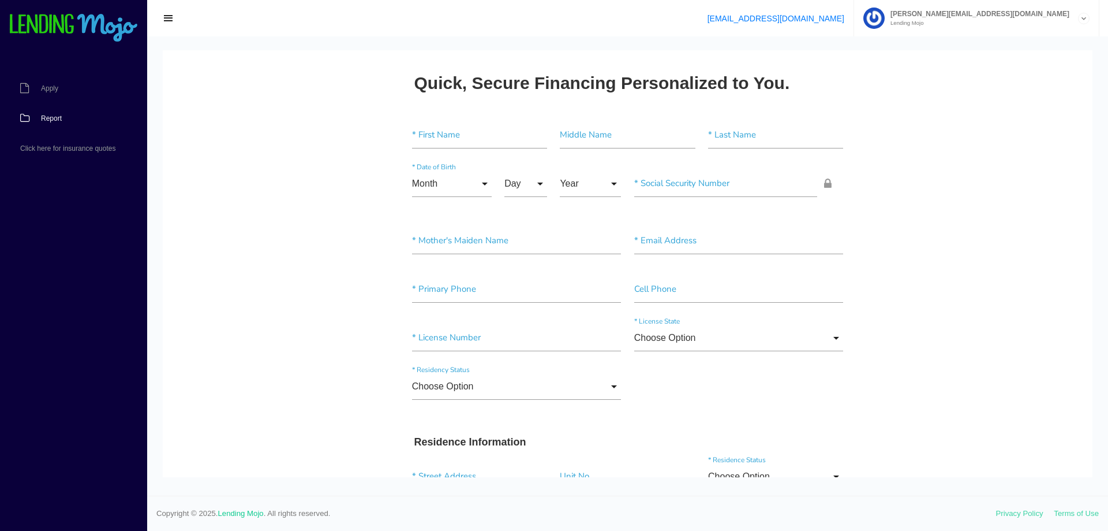
click at [43, 114] on link "Report" at bounding box center [68, 118] width 136 height 30
